Goal: Transaction & Acquisition: Purchase product/service

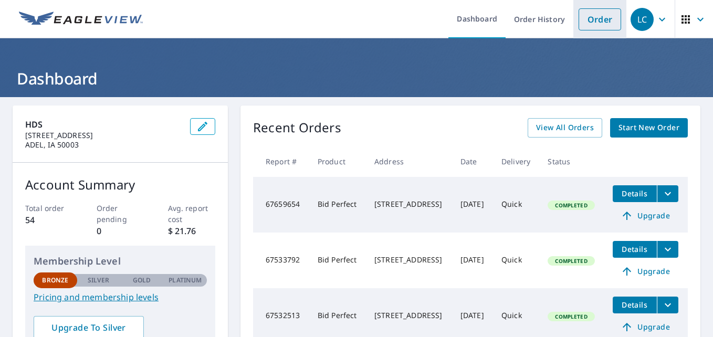
click at [583, 18] on link "Order" at bounding box center [599, 19] width 42 height 22
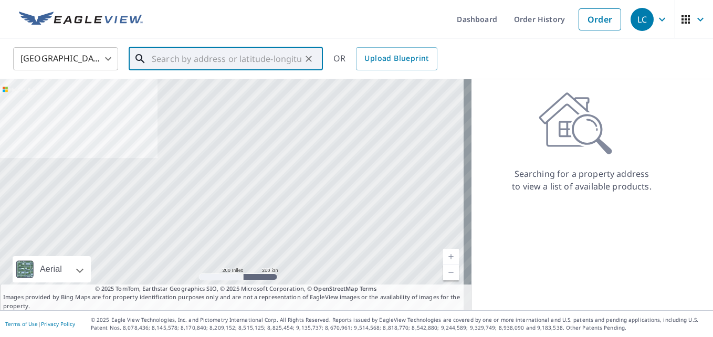
click at [265, 59] on input "text" at bounding box center [227, 58] width 150 height 29
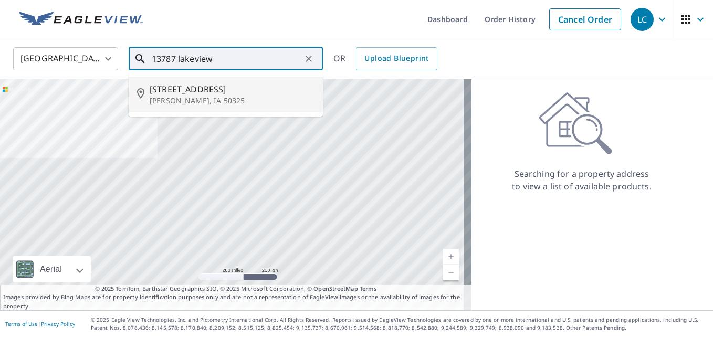
click at [191, 103] on p "Clive, IA 50325" at bounding box center [232, 100] width 165 height 10
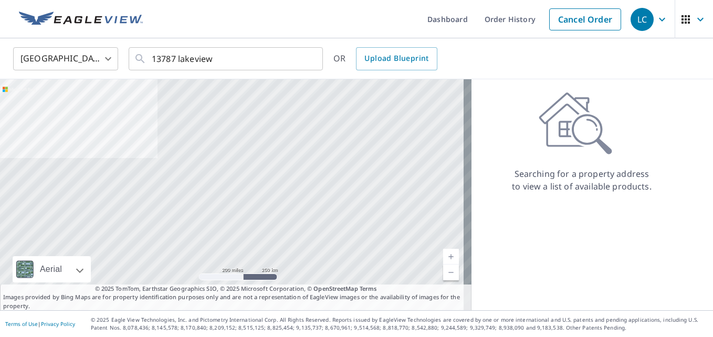
type input "13787 Lakeview Dr Clive, IA 50325"
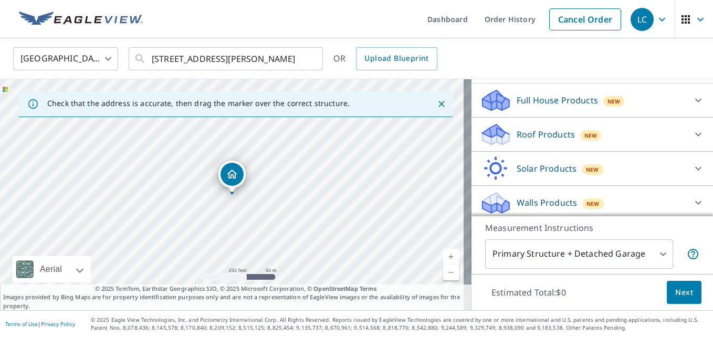
scroll to position [109, 0]
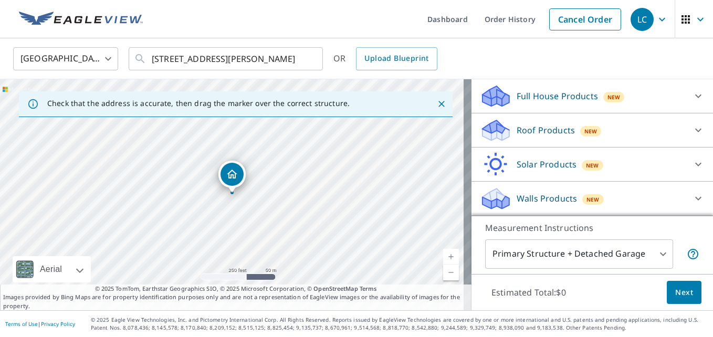
click at [523, 131] on p "Roof Products" at bounding box center [545, 130] width 58 height 13
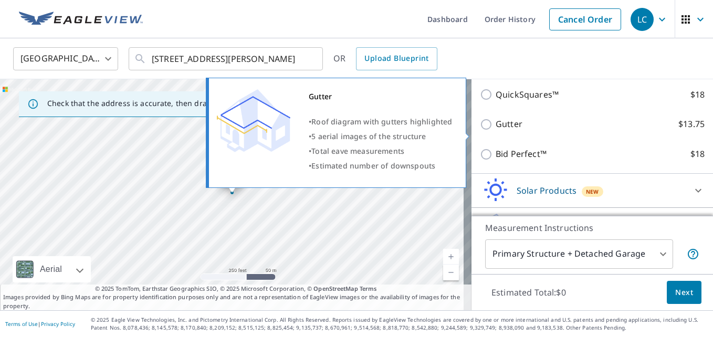
scroll to position [214, 0]
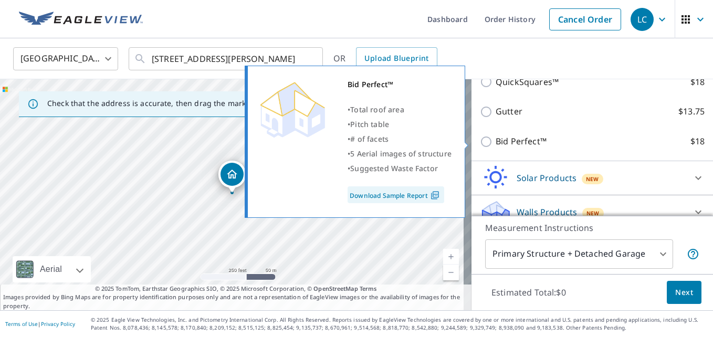
click at [524, 138] on p "Bid Perfect™" at bounding box center [520, 141] width 51 height 13
click at [495, 138] on input "Bid Perfect™ $18" at bounding box center [488, 141] width 16 height 13
checkbox input "true"
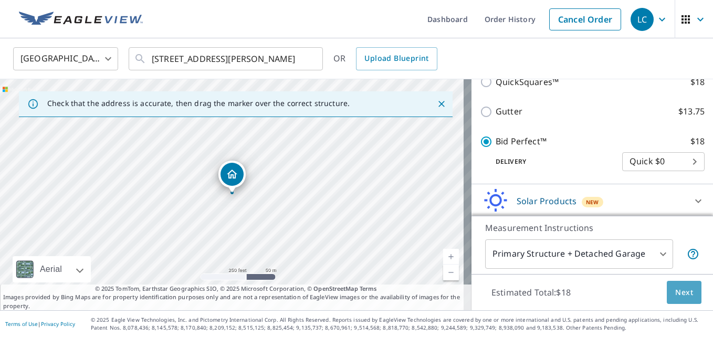
click at [680, 298] on span "Next" at bounding box center [684, 292] width 18 height 13
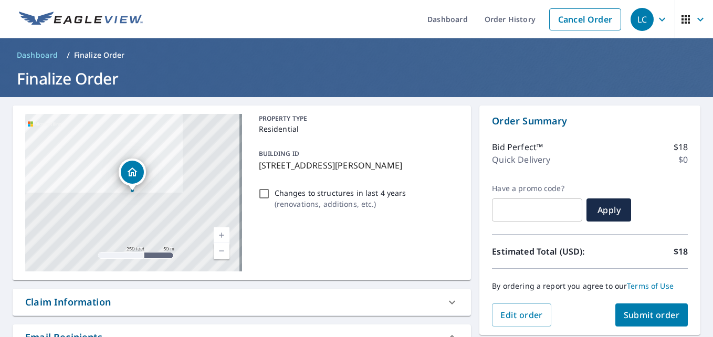
scroll to position [52, 0]
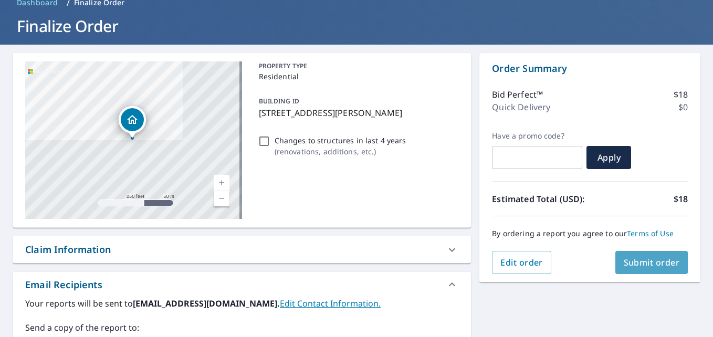
click at [631, 260] on span "Submit order" at bounding box center [651, 263] width 56 height 12
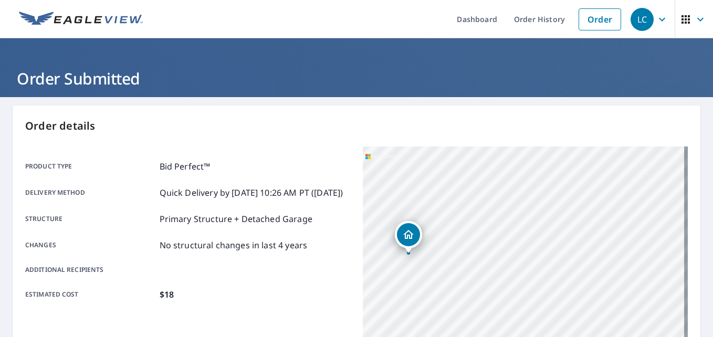
click at [98, 17] on img at bounding box center [81, 20] width 124 height 16
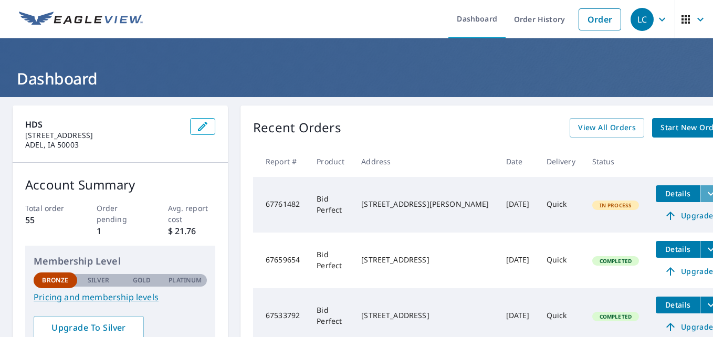
click at [707, 193] on icon "filesDropdownBtn-67761482" at bounding box center [710, 194] width 6 height 4
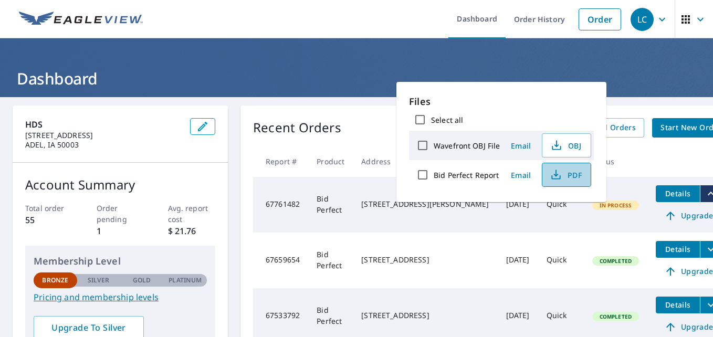
click at [560, 179] on icon "button" at bounding box center [555, 174] width 13 height 13
